Goal: Task Accomplishment & Management: Complete application form

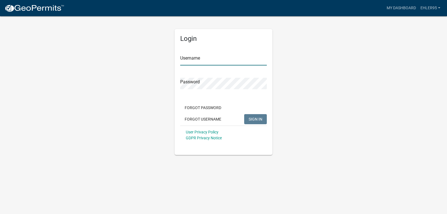
click at [221, 61] on input "Username" at bounding box center [223, 59] width 87 height 11
type input "Ehler95"
click at [244, 114] on button "SIGN IN" at bounding box center [255, 119] width 23 height 10
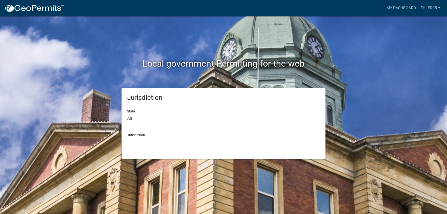
click at [151, 108] on div "State All [US_STATE] [US_STATE] [US_STATE] [US_STATE] [US_STATE] [US_STATE] [US…" at bounding box center [223, 114] width 193 height 19
click at [152, 117] on select "All [US_STATE] [US_STATE] [US_STATE] [US_STATE] [US_STATE] [US_STATE] [US_STATE…" at bounding box center [223, 118] width 193 height 11
select select "[US_STATE]"
click at [127, 113] on select "All [US_STATE] [US_STATE] [US_STATE] [US_STATE] [US_STATE] [US_STATE] [US_STATE…" at bounding box center [223, 118] width 193 height 11
drag, startPoint x: 150, startPoint y: 124, endPoint x: 144, endPoint y: 138, distance: 15.5
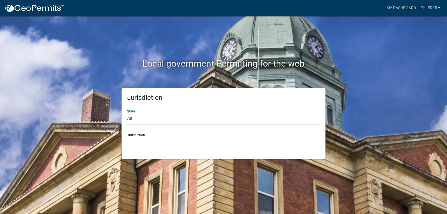
click at [144, 138] on select "[GEOGRAPHIC_DATA], [US_STATE]" at bounding box center [223, 142] width 193 height 11
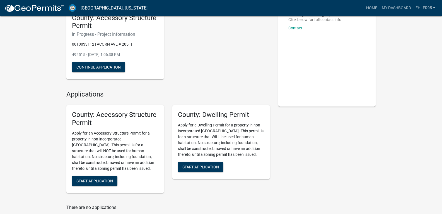
scroll to position [51, 0]
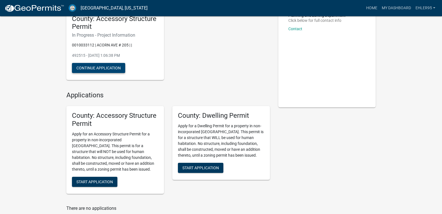
click at [112, 67] on button "Continue Application" at bounding box center [98, 68] width 53 height 10
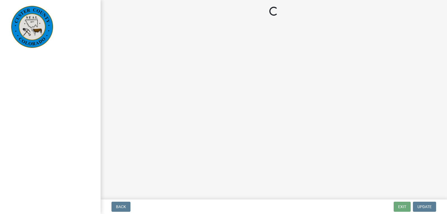
select select "CO"
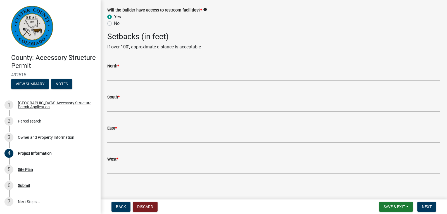
scroll to position [876, 0]
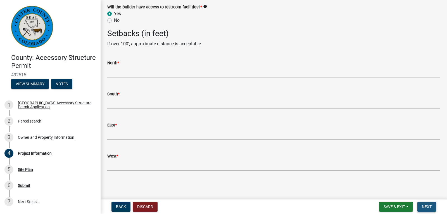
click at [421, 209] on button "Next" at bounding box center [426, 206] width 19 height 10
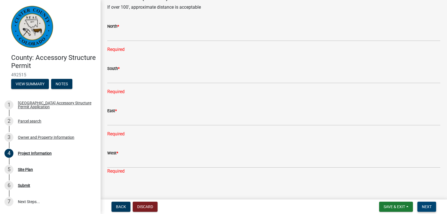
scroll to position [934, 0]
